Goal: Leave review/rating: Share an evaluation or opinion about a product, service, or content

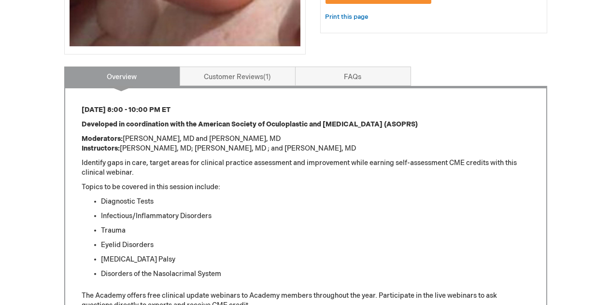
scroll to position [333, 0]
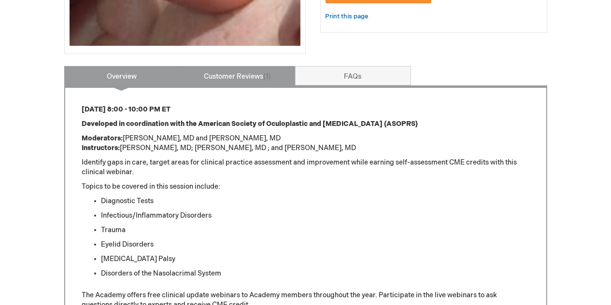
click at [277, 80] on link "Customer Reviews 1" at bounding box center [238, 75] width 116 height 19
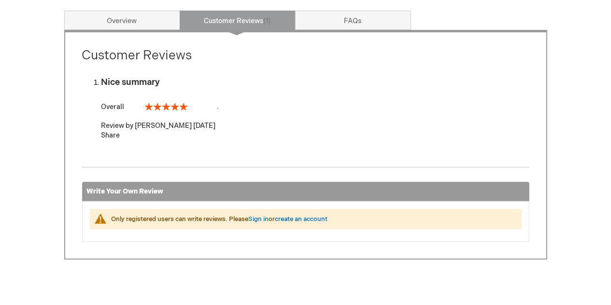
scroll to position [388, 0]
click at [259, 219] on link "Sign in" at bounding box center [259, 220] width 20 height 8
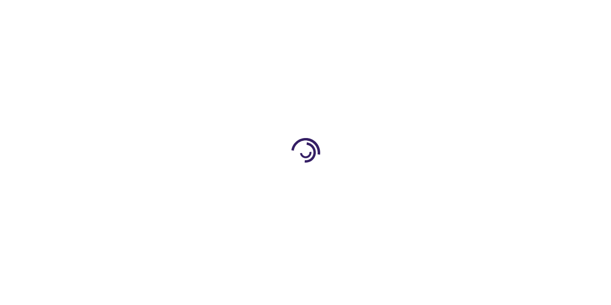
scroll to position [596, 0]
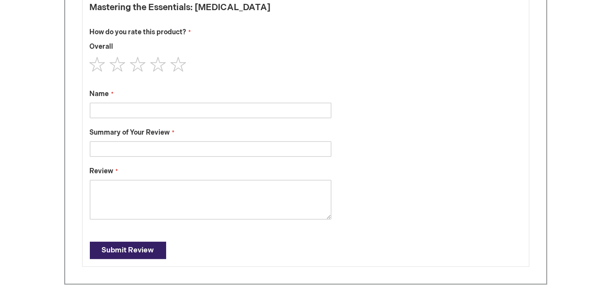
type input "[PERSON_NAME]"
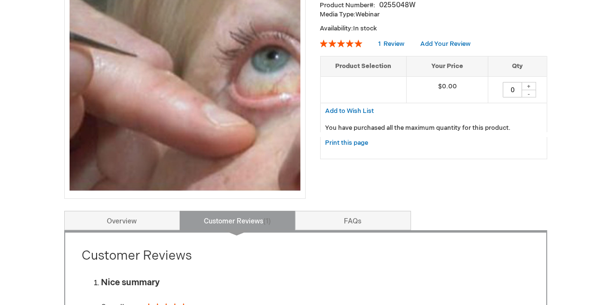
scroll to position [191, 0]
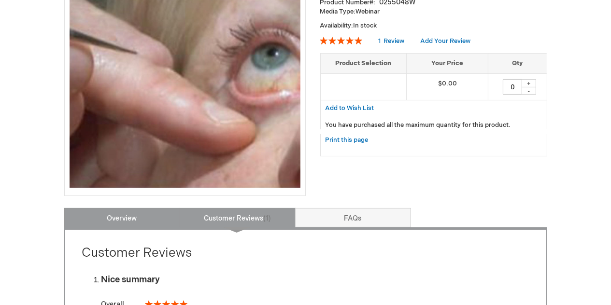
click at [133, 220] on link "Overview" at bounding box center [122, 217] width 116 height 19
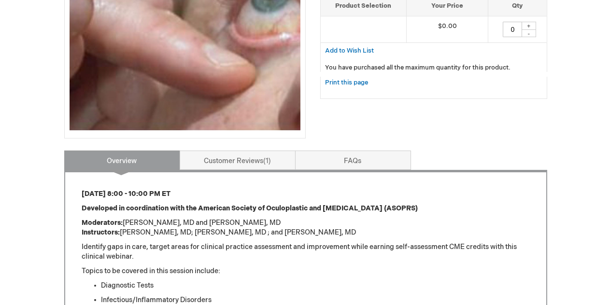
scroll to position [249, 0]
